Goal: Task Accomplishment & Management: Complete application form

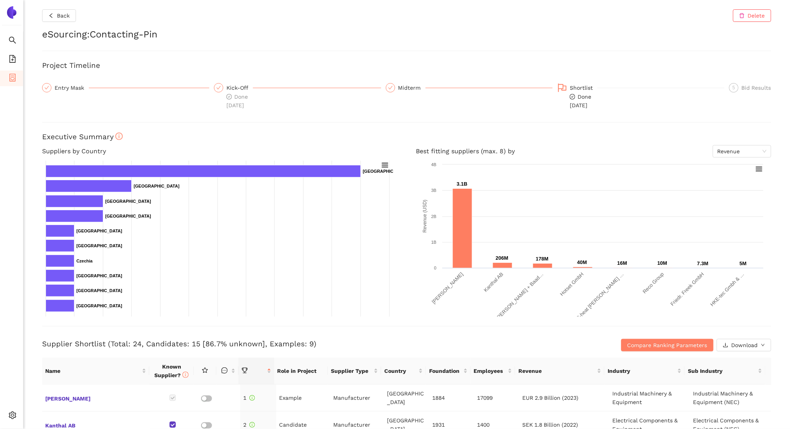
scroll to position [98, 0]
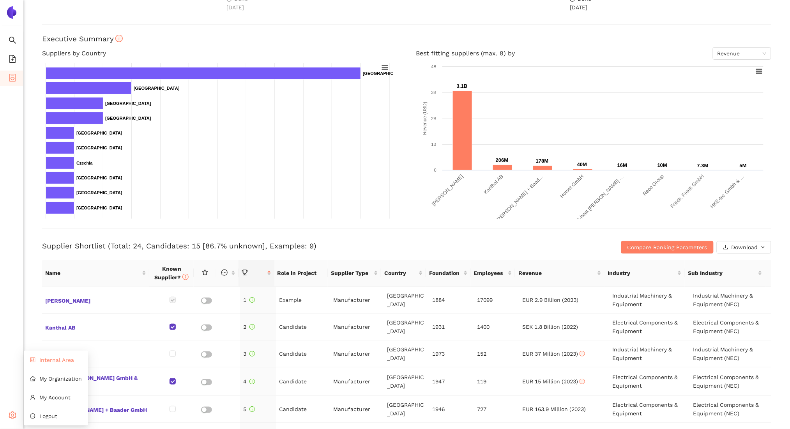
click at [61, 359] on span "Internal Area" at bounding box center [56, 360] width 35 height 6
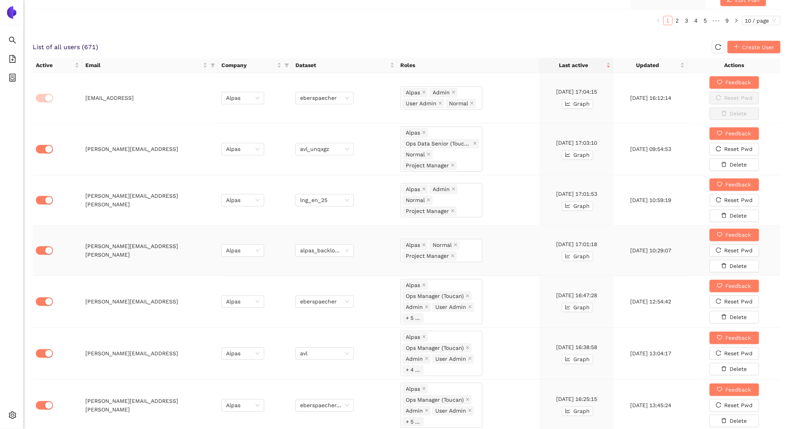
scroll to position [460, 0]
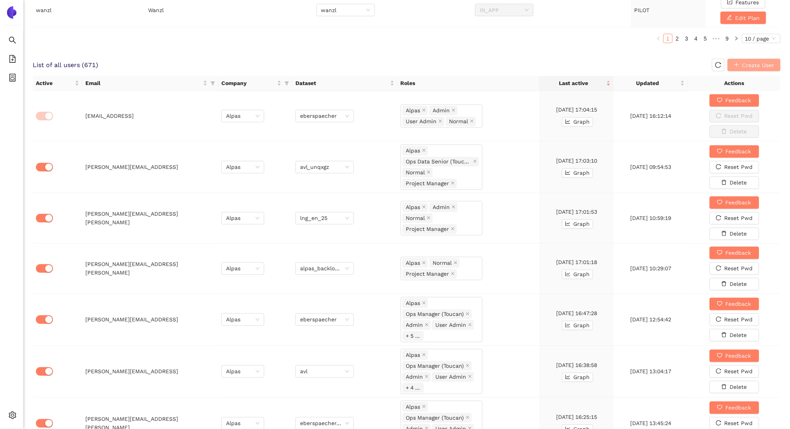
click at [763, 64] on span "Create User" at bounding box center [758, 65] width 32 height 9
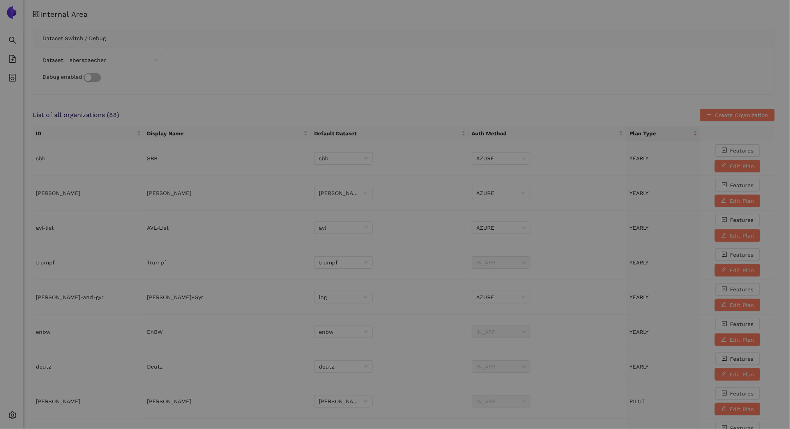
scroll to position [0, 0]
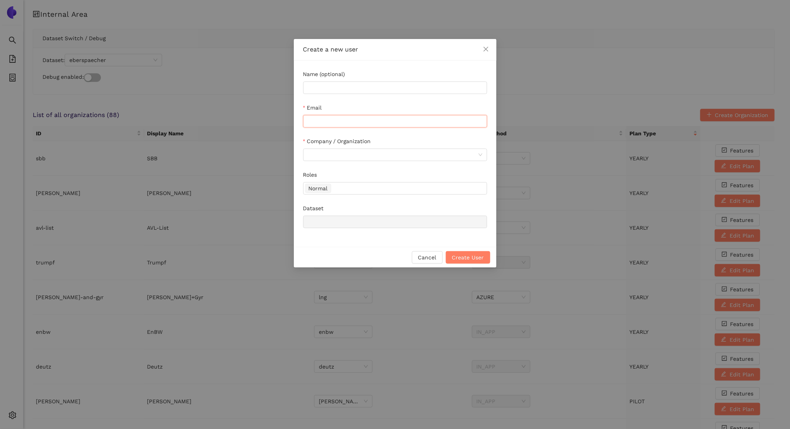
click at [327, 115] on input "Email" at bounding box center [395, 121] width 184 height 12
paste input "[PERSON_NAME][EMAIL_ADDRESS][PERSON_NAME][DOMAIN_NAME]"
click at [327, 115] on input "[PERSON_NAME][EMAIL_ADDRESS][PERSON_NAME][DOMAIN_NAME]" at bounding box center [395, 121] width 184 height 12
type input "[PERSON_NAME][EMAIL_ADDRESS][PERSON_NAME][DOMAIN_NAME]"
click at [350, 157] on input "Company / Organization" at bounding box center [392, 155] width 169 height 12
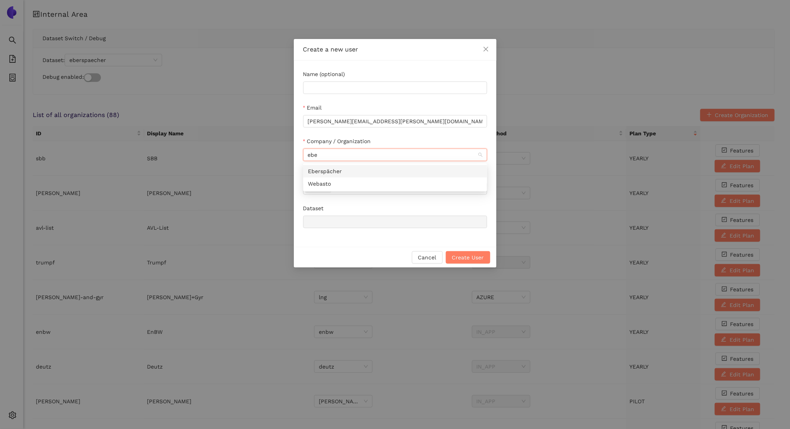
type input "eber"
click at [335, 172] on div "Eberspächer" at bounding box center [395, 171] width 175 height 9
type input "eberspaecher"
click at [466, 255] on span "Create User" at bounding box center [468, 257] width 32 height 9
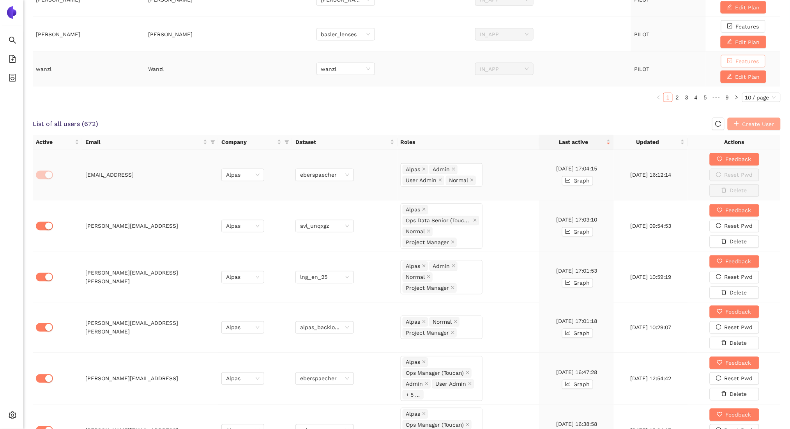
scroll to position [397, 0]
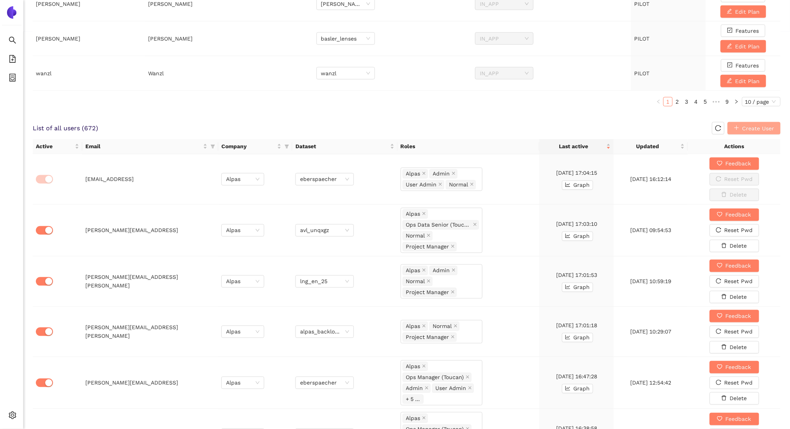
click at [751, 128] on span "Create User" at bounding box center [758, 128] width 32 height 9
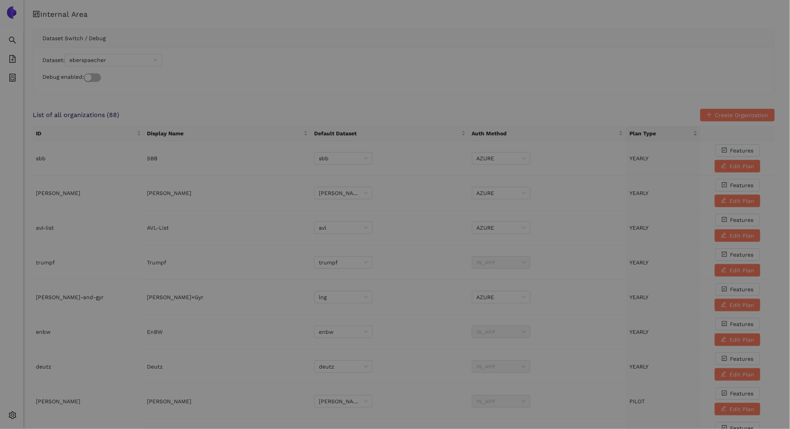
scroll to position [0, 0]
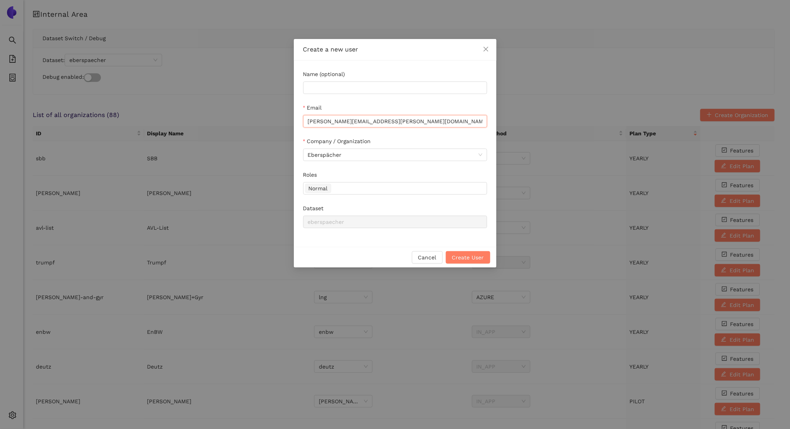
click at [389, 124] on input "[PERSON_NAME][EMAIL_ADDRESS][PERSON_NAME][DOMAIN_NAME]" at bounding box center [395, 121] width 184 height 12
paste input "[PERSON_NAME] <[PERSON_NAME][EMAIL_ADDRESS][PERSON_NAME][DOMAIN_NAME]>"
drag, startPoint x: 335, startPoint y: 122, endPoint x: 282, endPoint y: 116, distance: 53.4
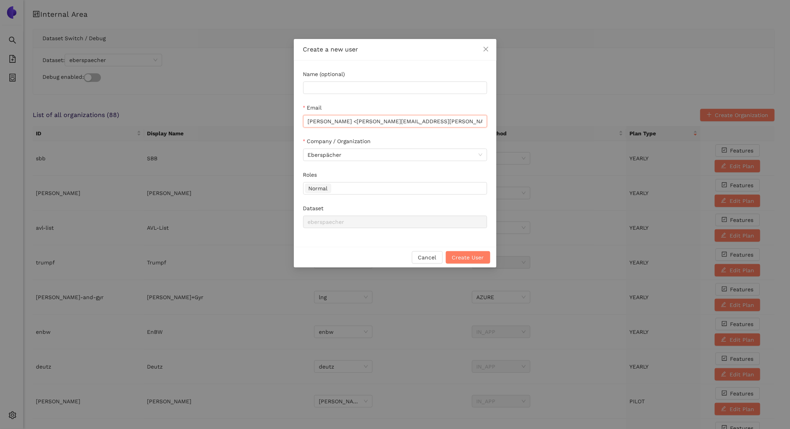
click at [282, 116] on div "Create a new user Name (optional) Email [PERSON_NAME] <[PERSON_NAME][EMAIL_ADDR…" at bounding box center [395, 214] width 790 height 429
click at [462, 121] on input "[PERSON_NAME][EMAIL_ADDRESS][PERSON_NAME][DOMAIN_NAME]>" at bounding box center [395, 121] width 184 height 12
type input "[PERSON_NAME][EMAIL_ADDRESS][PERSON_NAME][DOMAIN_NAME]"
click at [468, 256] on span "Create User" at bounding box center [468, 257] width 32 height 9
